Goal: Task Accomplishment & Management: Use online tool/utility

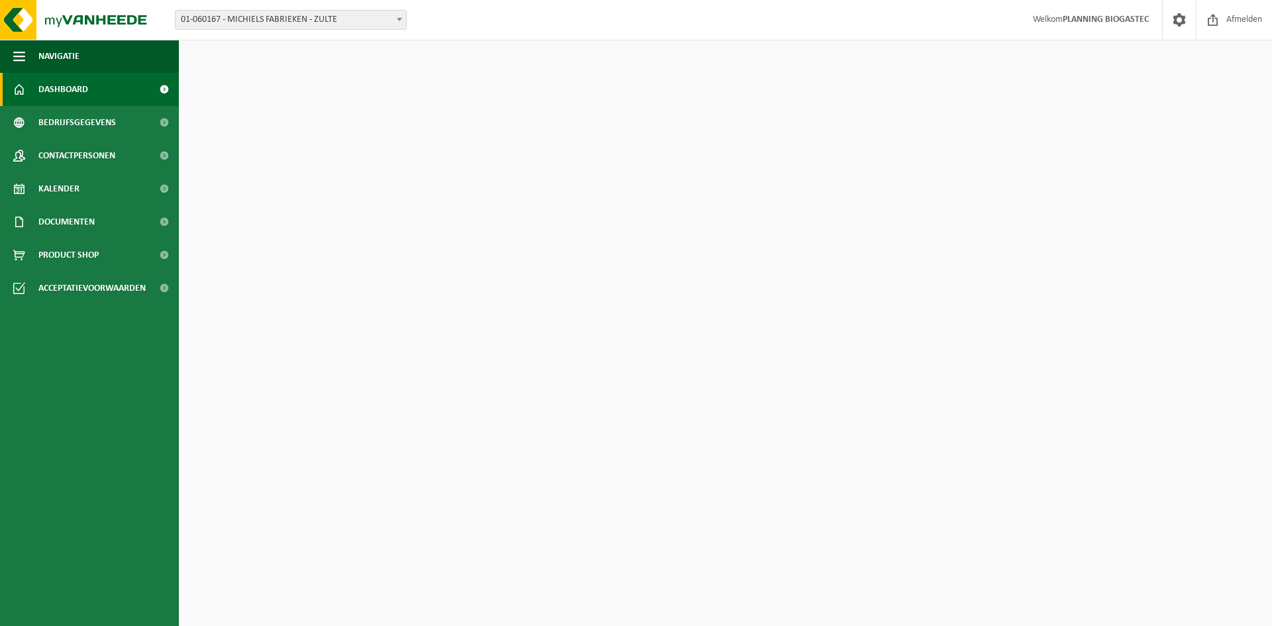
click at [376, 20] on span "01-060167 - MICHIELS FABRIEKEN - ZULTE" at bounding box center [291, 20] width 230 height 19
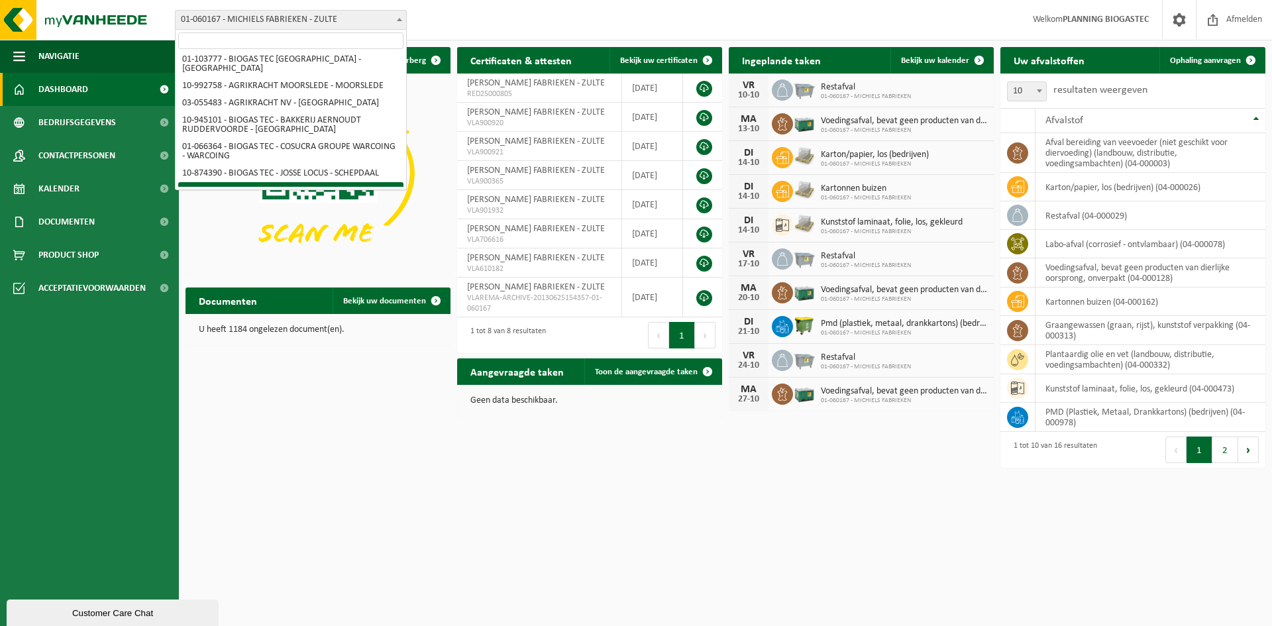
scroll to position [132, 0]
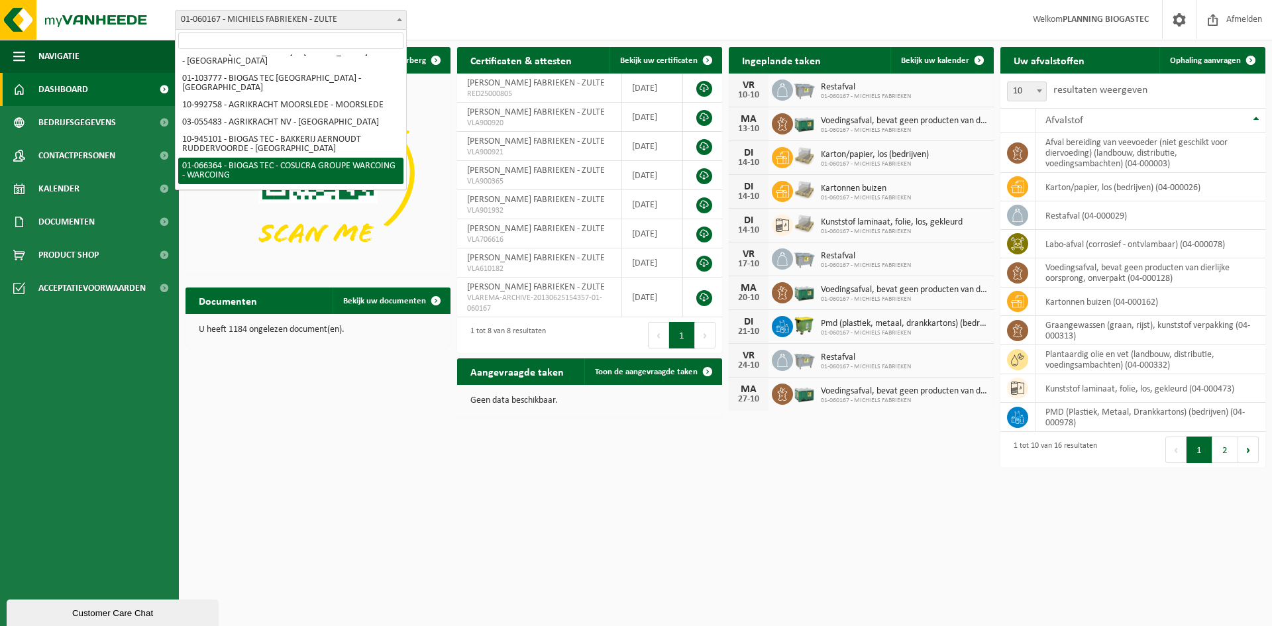
select select "39969"
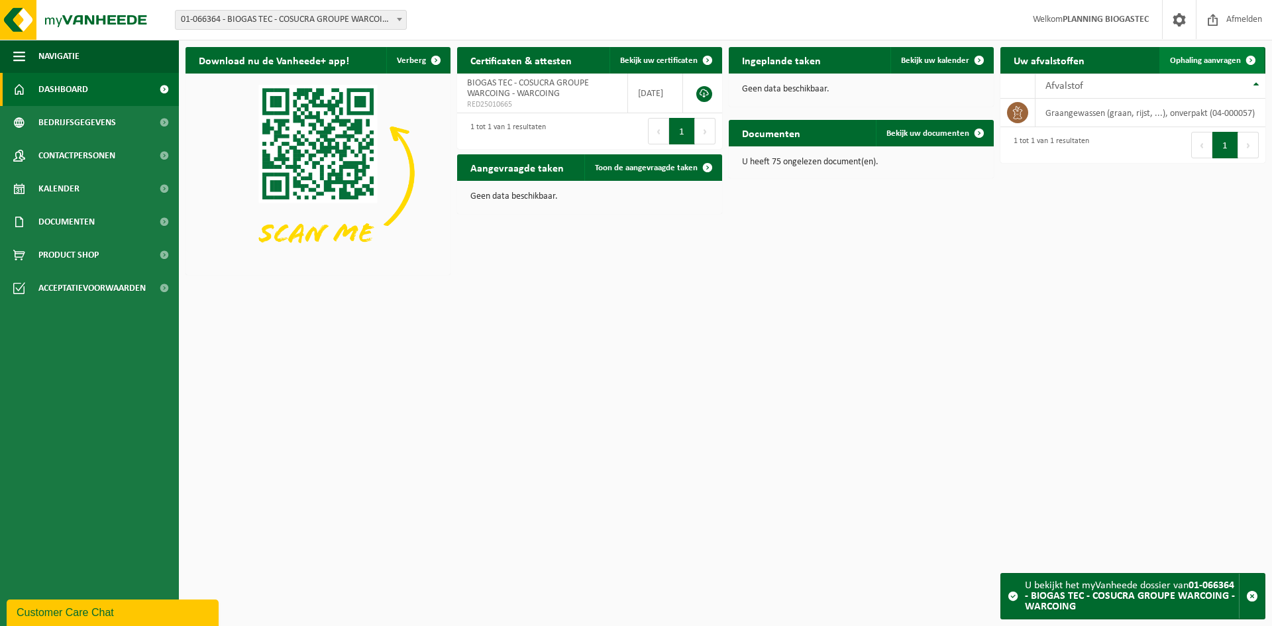
click at [1236, 60] on span "Ophaling aanvragen" at bounding box center [1205, 60] width 71 height 9
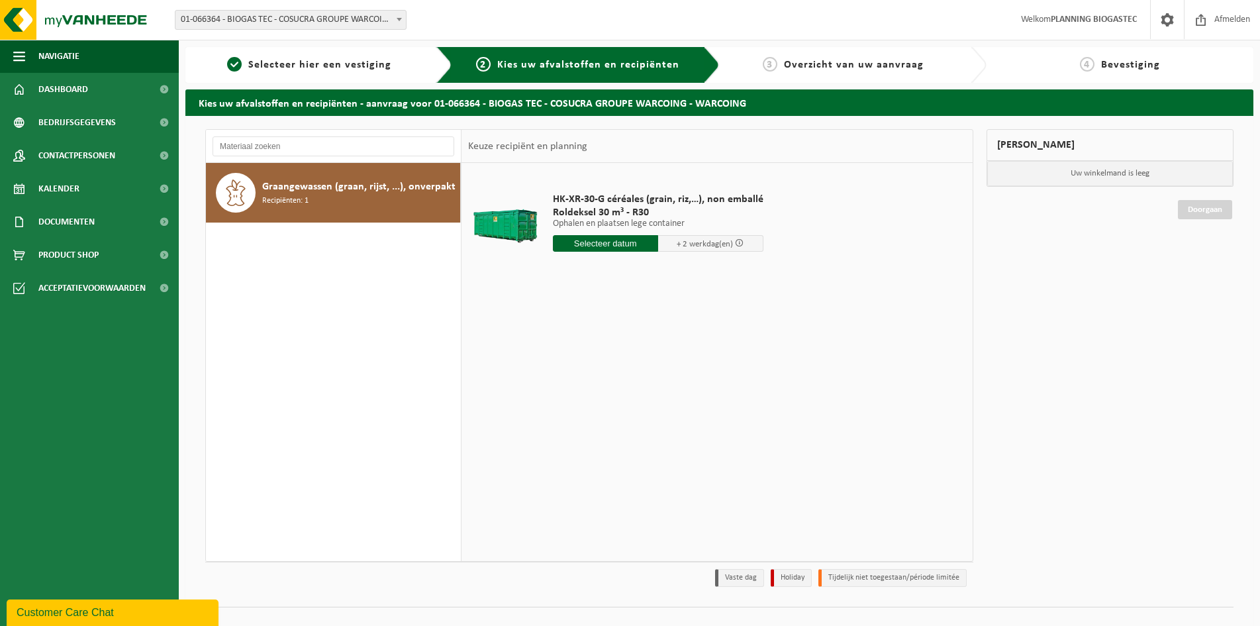
click at [631, 245] on input "text" at bounding box center [605, 243] width 105 height 17
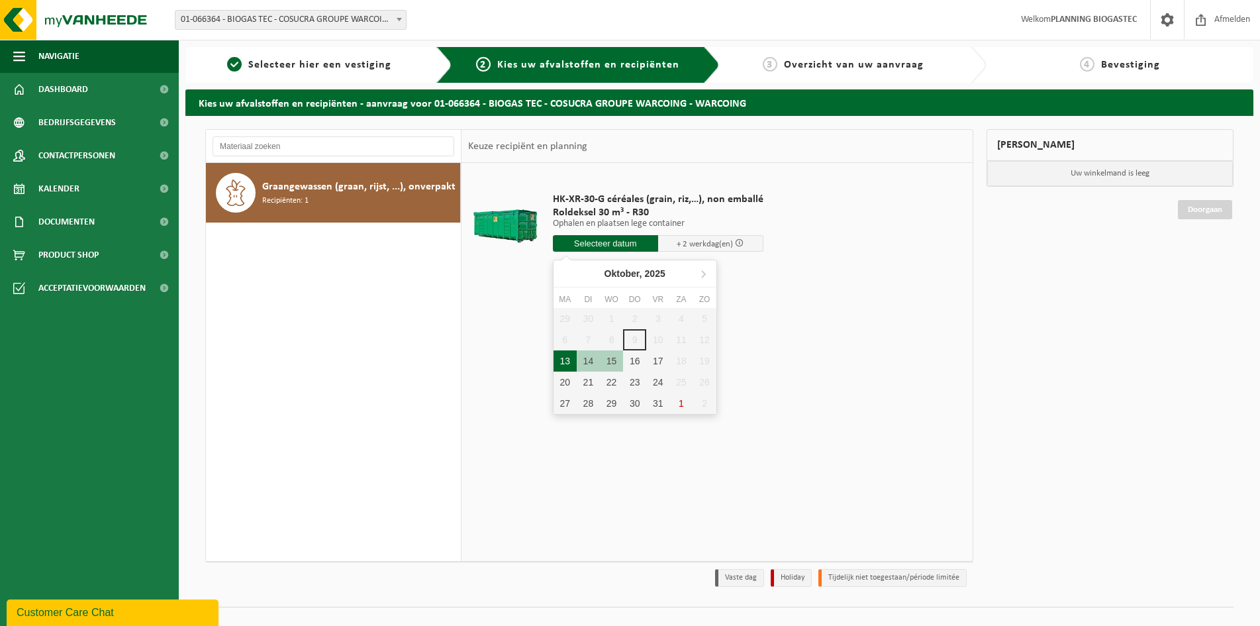
click at [567, 360] on div "13" at bounding box center [565, 360] width 23 height 21
type input "Van [DATE]"
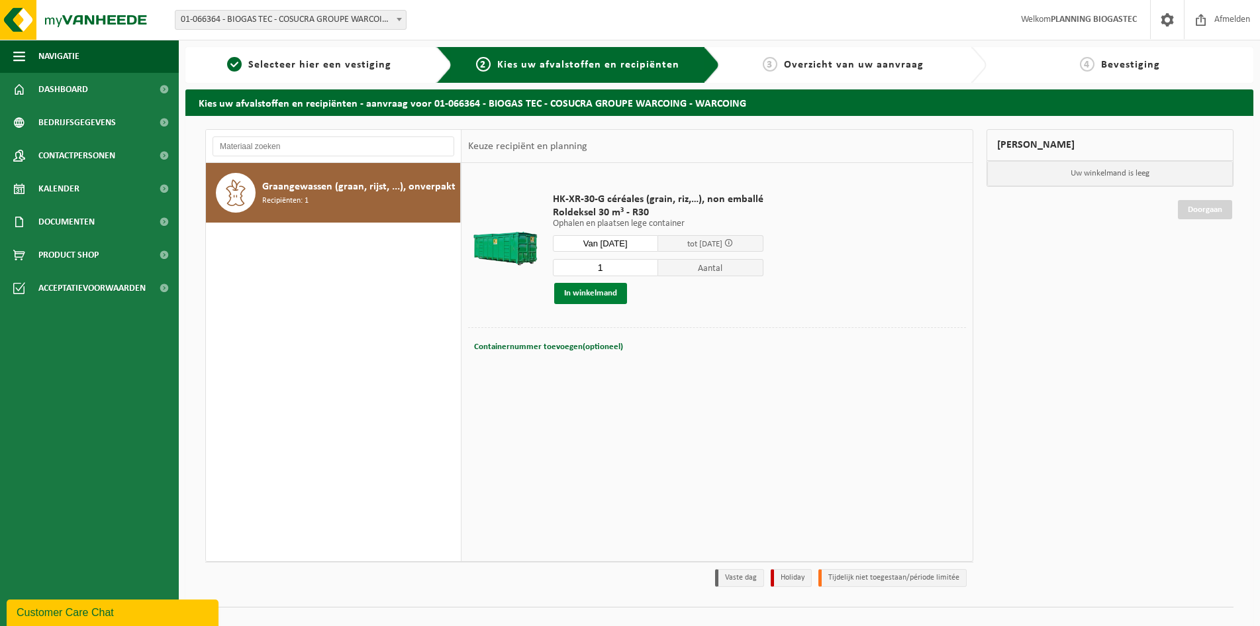
click at [590, 295] on button "In winkelmand" at bounding box center [590, 293] width 73 height 21
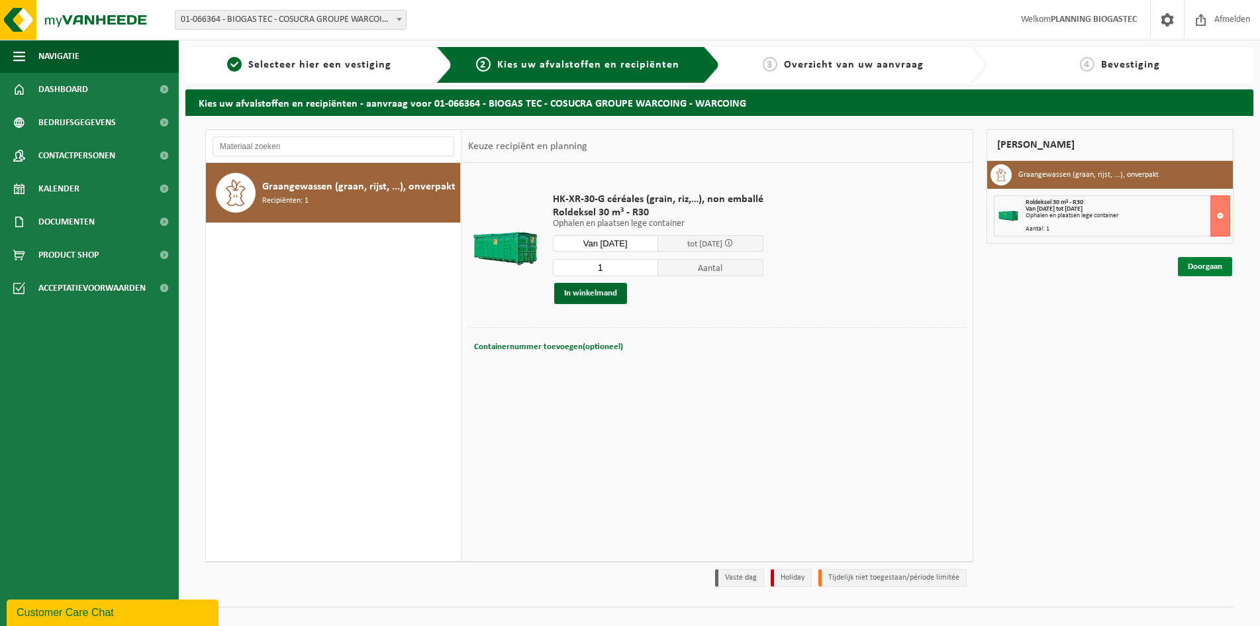
click at [1218, 268] on link "Doorgaan" at bounding box center [1205, 266] width 54 height 19
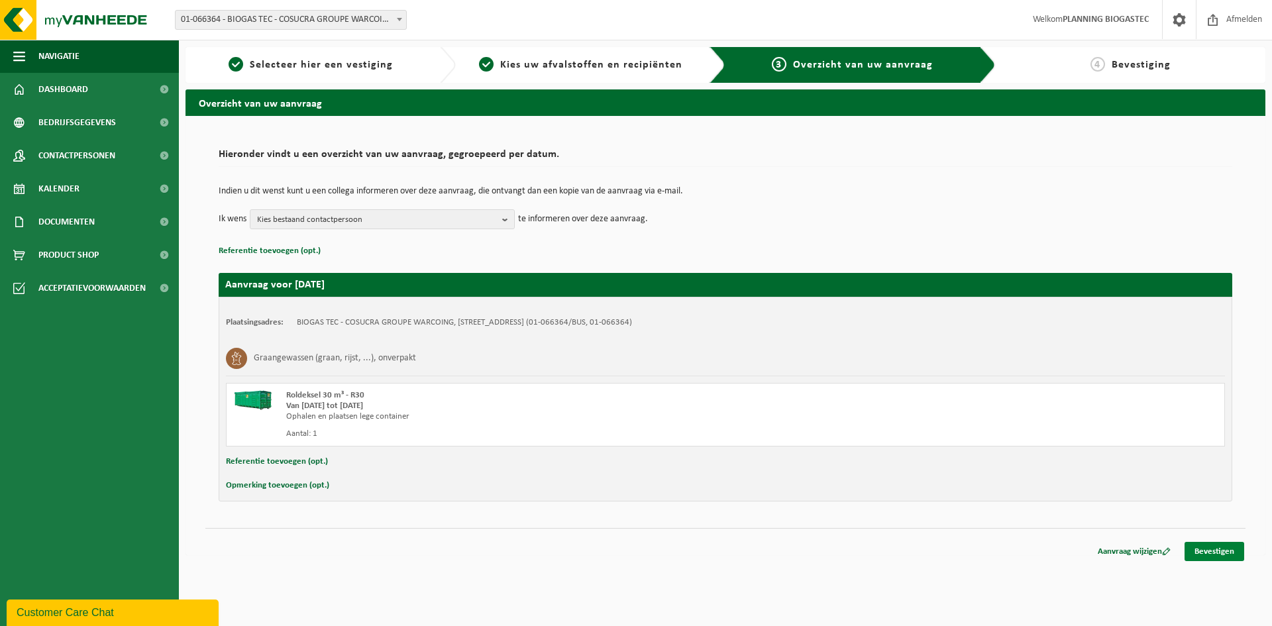
click at [1215, 552] on link "Bevestigen" at bounding box center [1214, 551] width 60 height 19
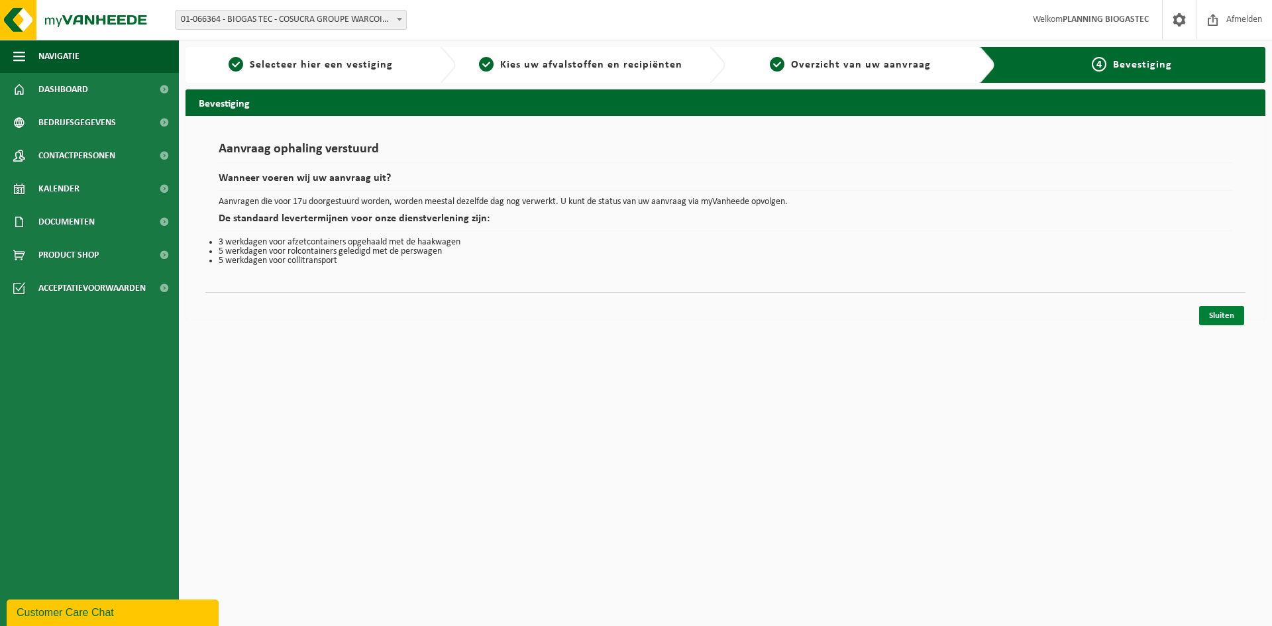
click at [1227, 316] on link "Sluiten" at bounding box center [1221, 315] width 45 height 19
